Goal: Information Seeking & Learning: Learn about a topic

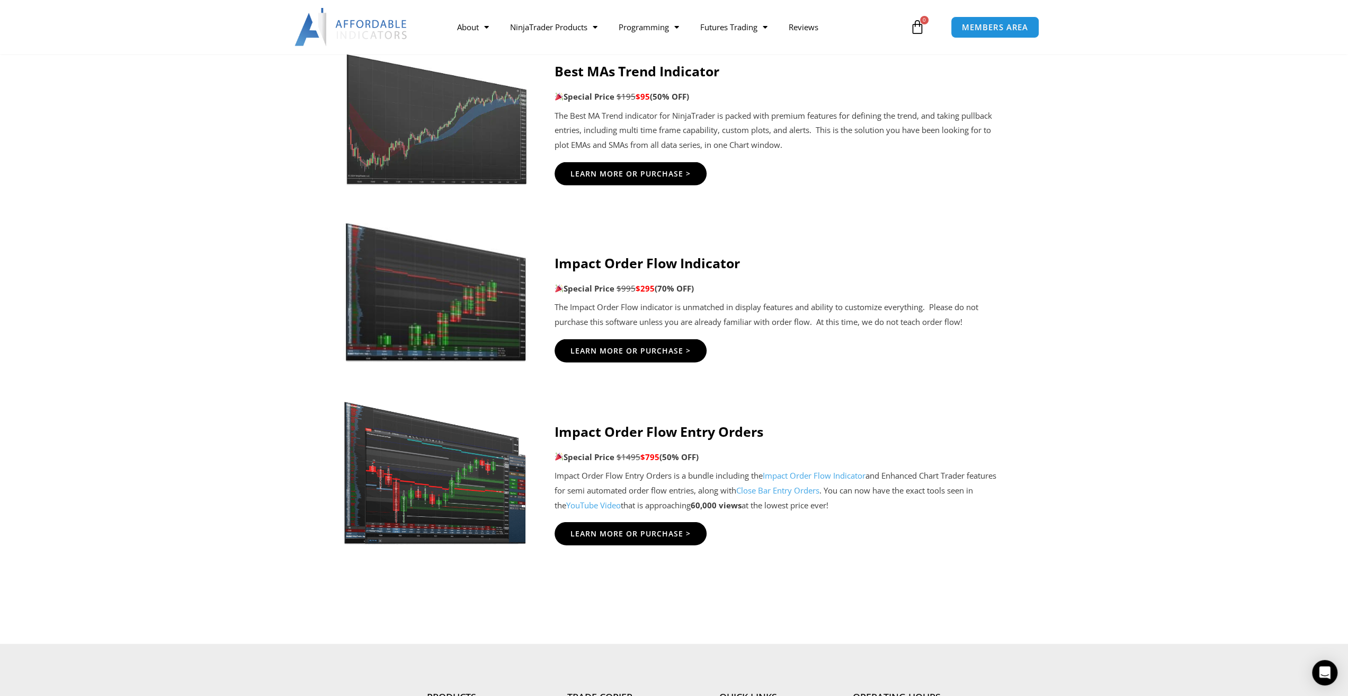
scroll to position [2172, 0]
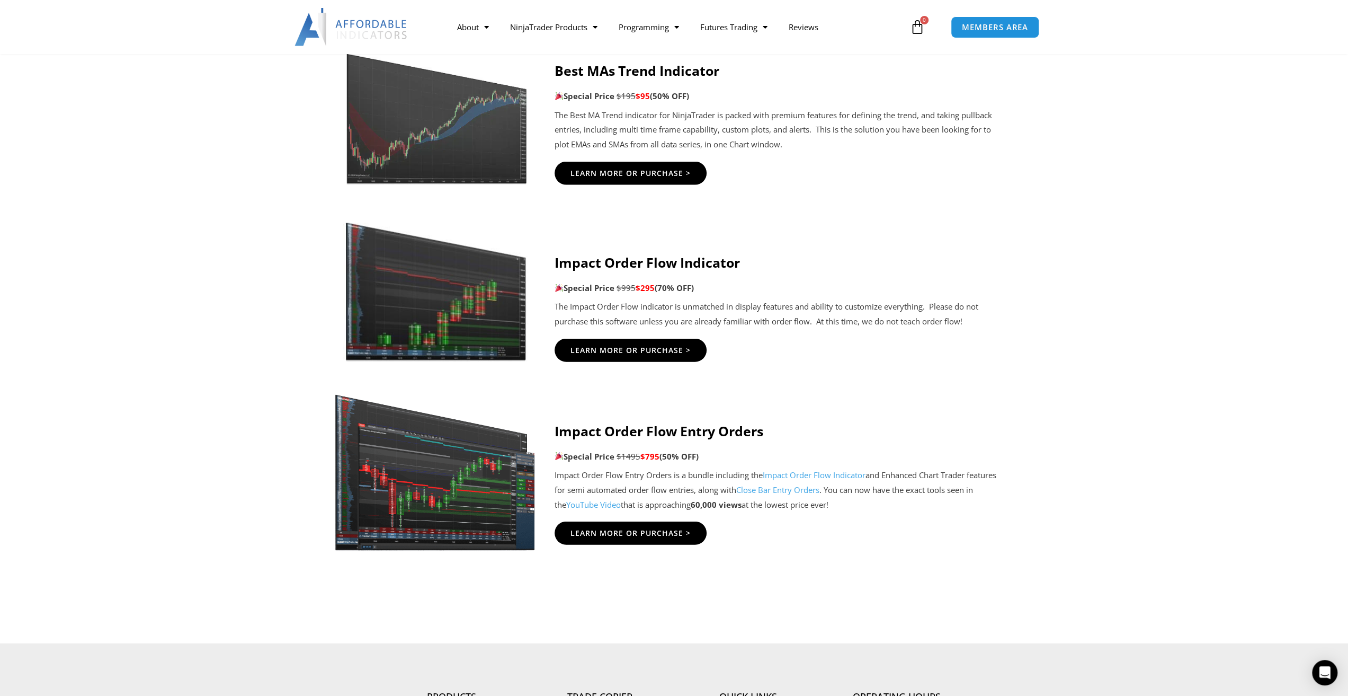
click at [496, 507] on img at bounding box center [435, 467] width 203 height 175
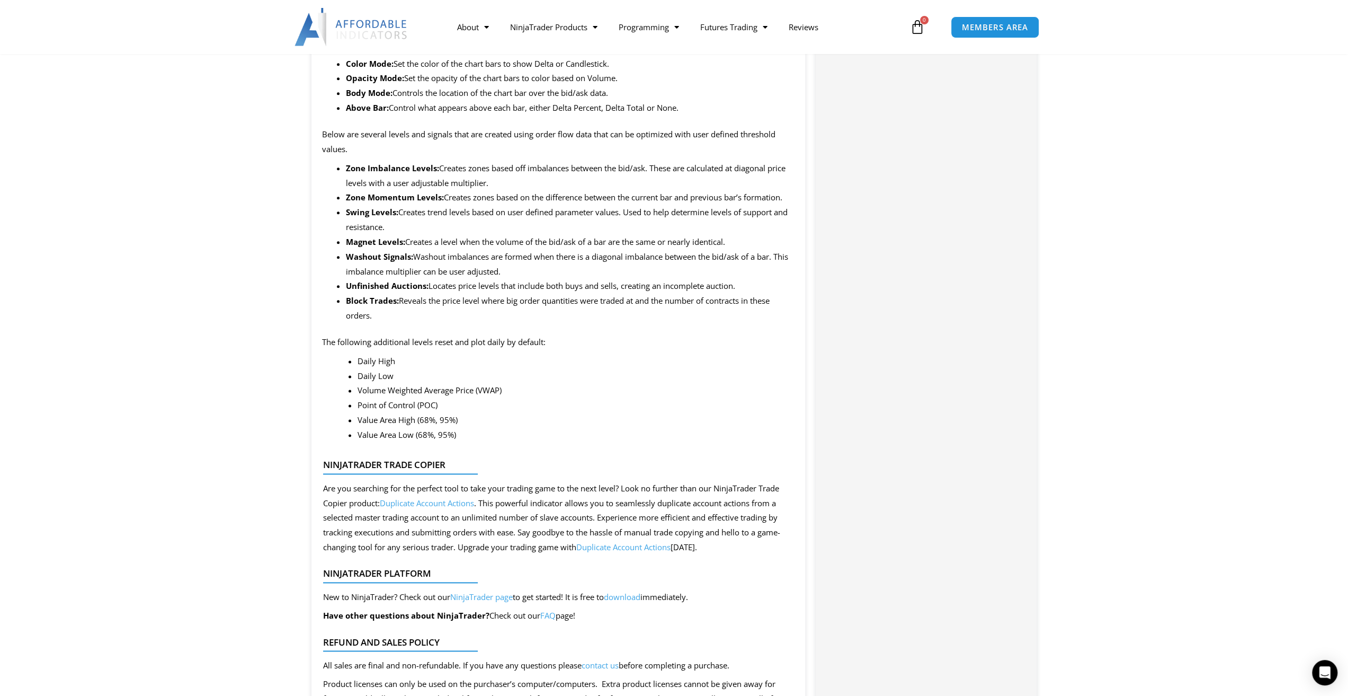
scroll to position [1218, 0]
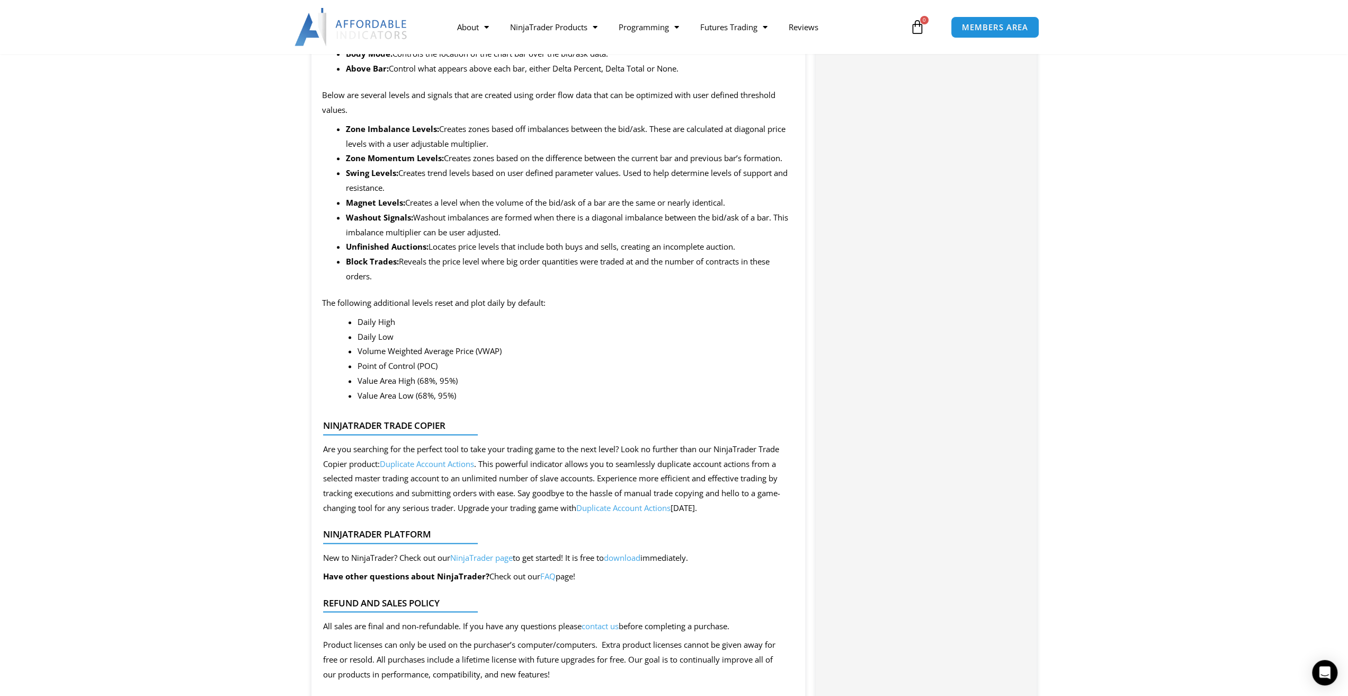
click at [491, 557] on link "NinjaTrader page" at bounding box center [481, 557] width 63 height 11
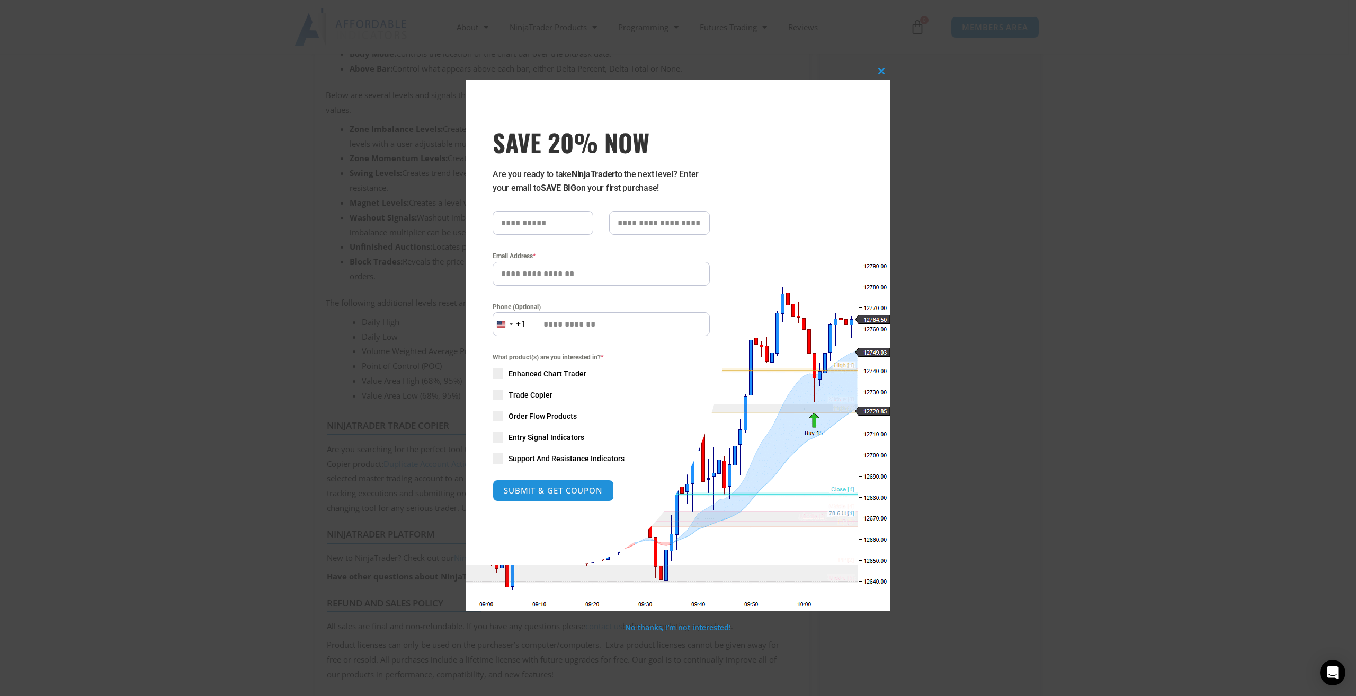
click at [495, 392] on span at bounding box center [498, 394] width 11 height 11
click at [879, 76] on button "Close this module" at bounding box center [881, 71] width 17 height 17
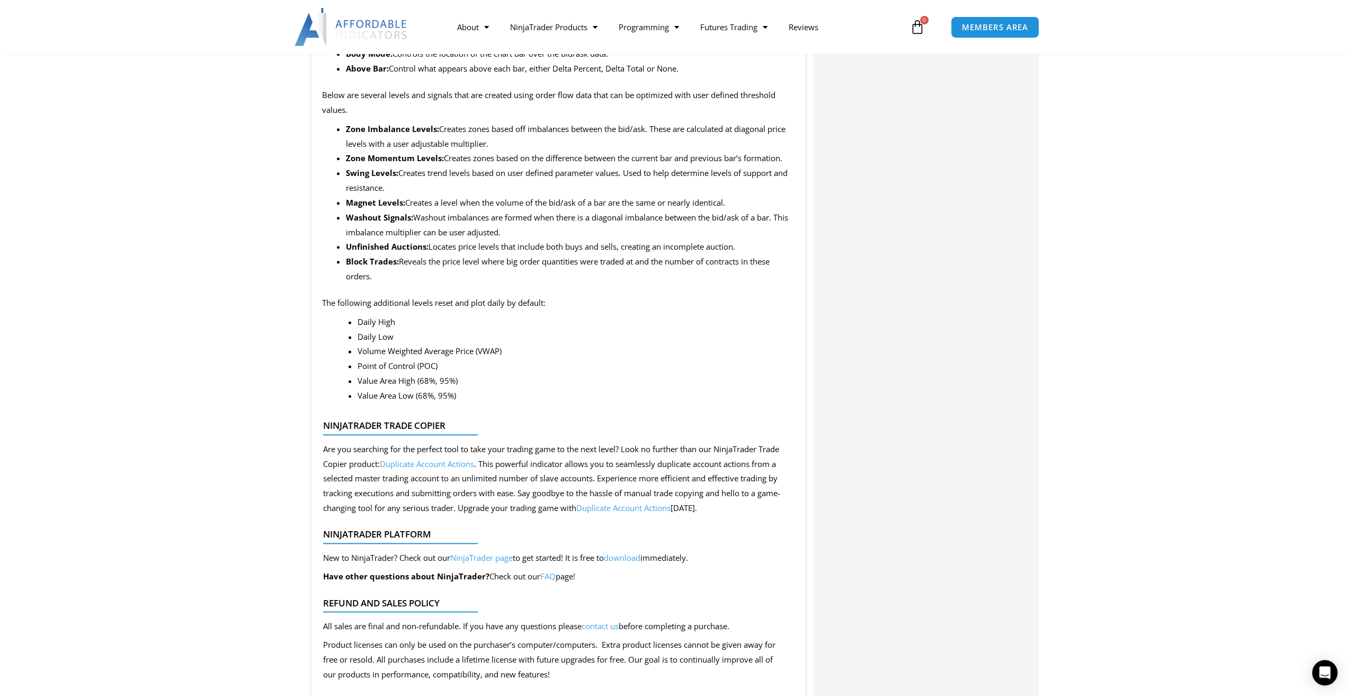
click at [431, 465] on link "Duplicate Account Actions" at bounding box center [427, 463] width 94 height 11
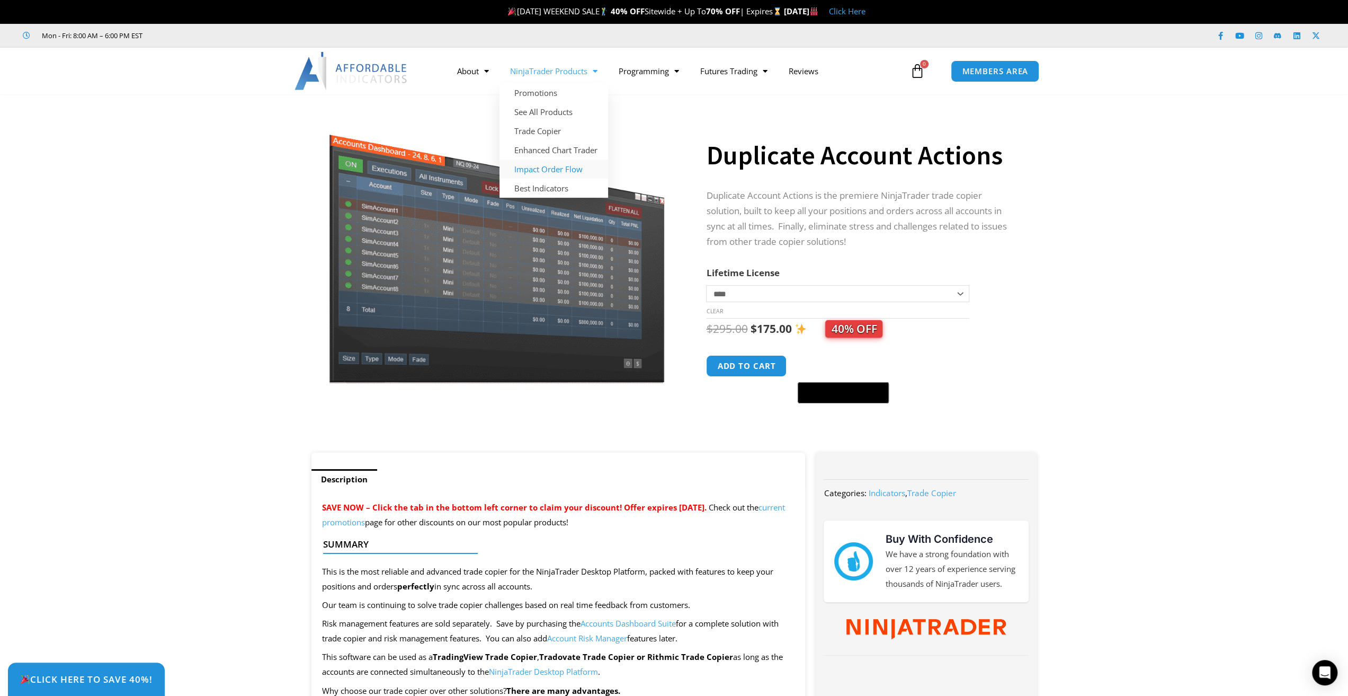
click at [547, 170] on link "Impact Order Flow" at bounding box center [554, 168] width 109 height 19
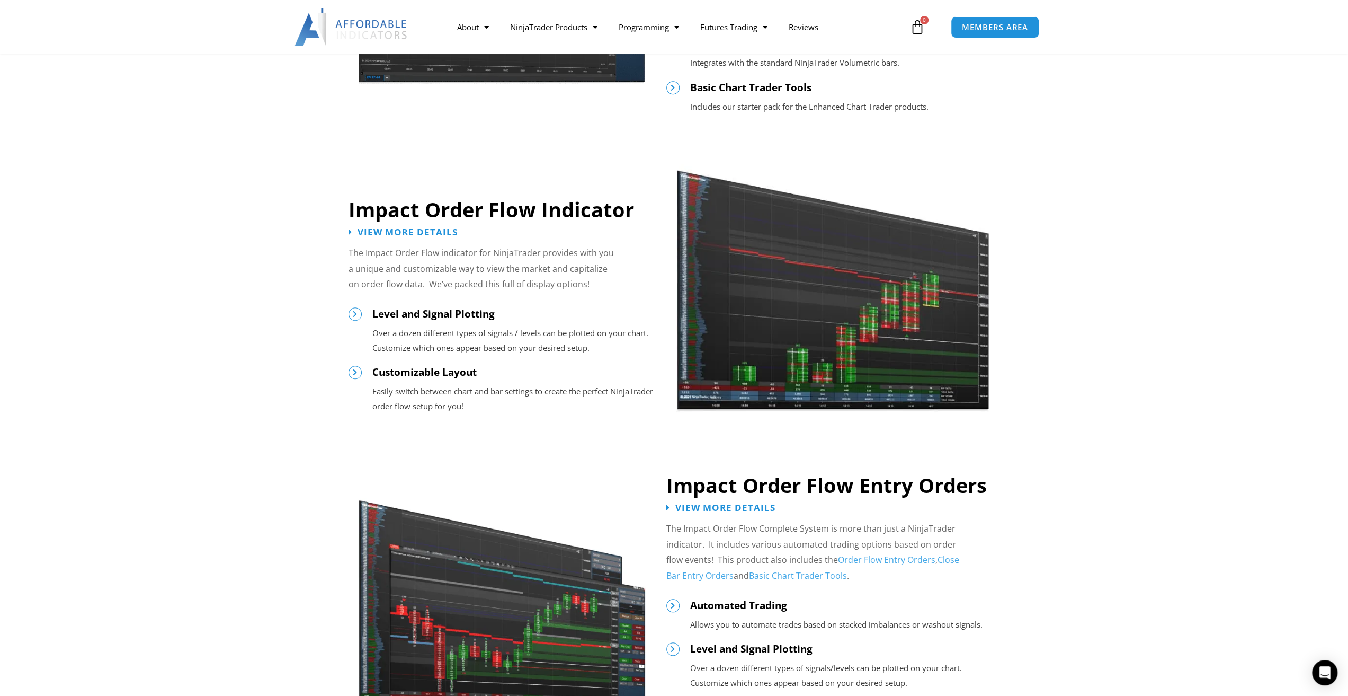
scroll to position [954, 0]
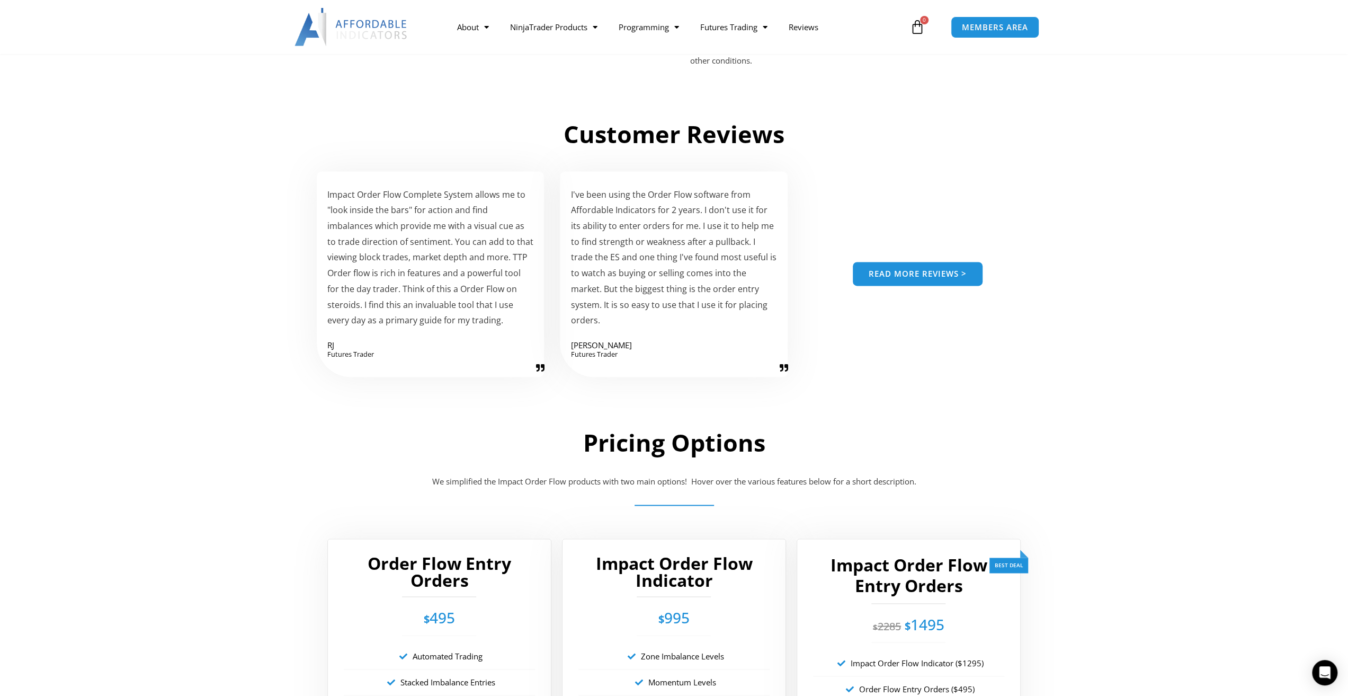
scroll to position [1430, 0]
